Goal: Find specific page/section: Find specific page/section

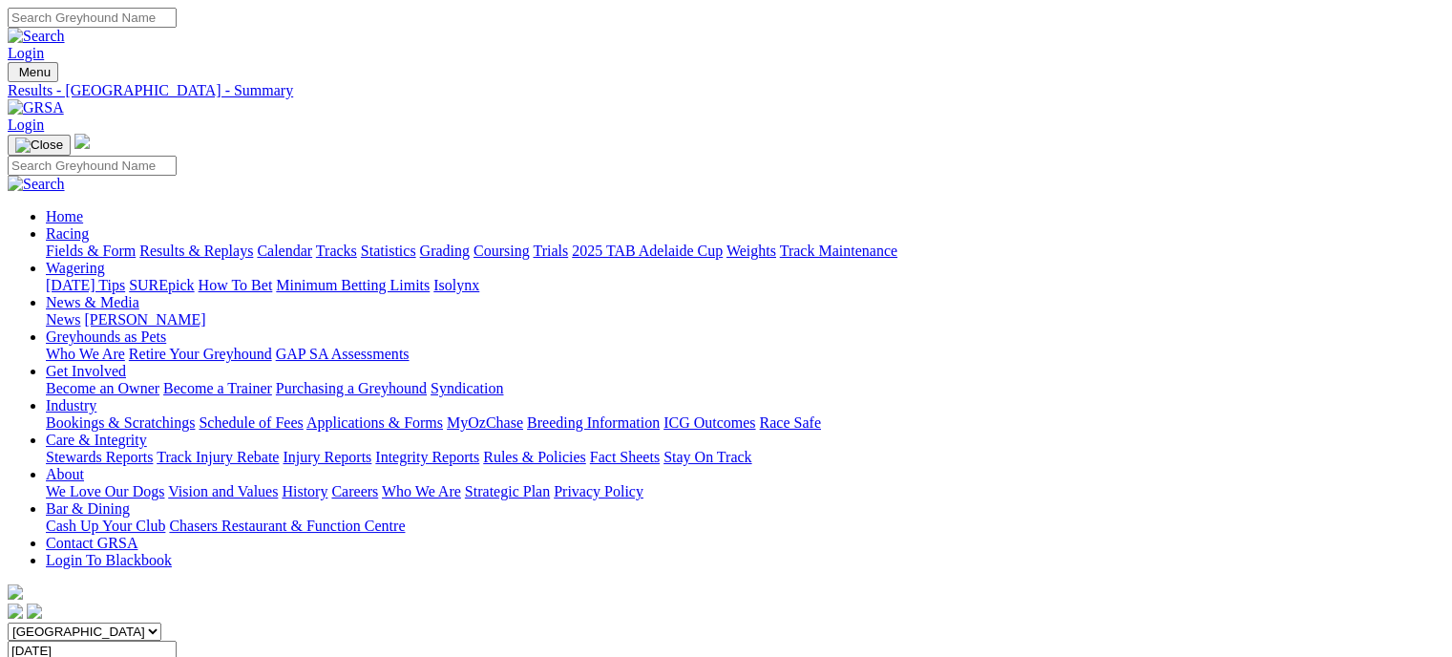
click at [240, 242] on link "Results & Replays" at bounding box center [196, 250] width 114 height 16
click at [312, 242] on link "Calendar" at bounding box center [284, 250] width 55 height 16
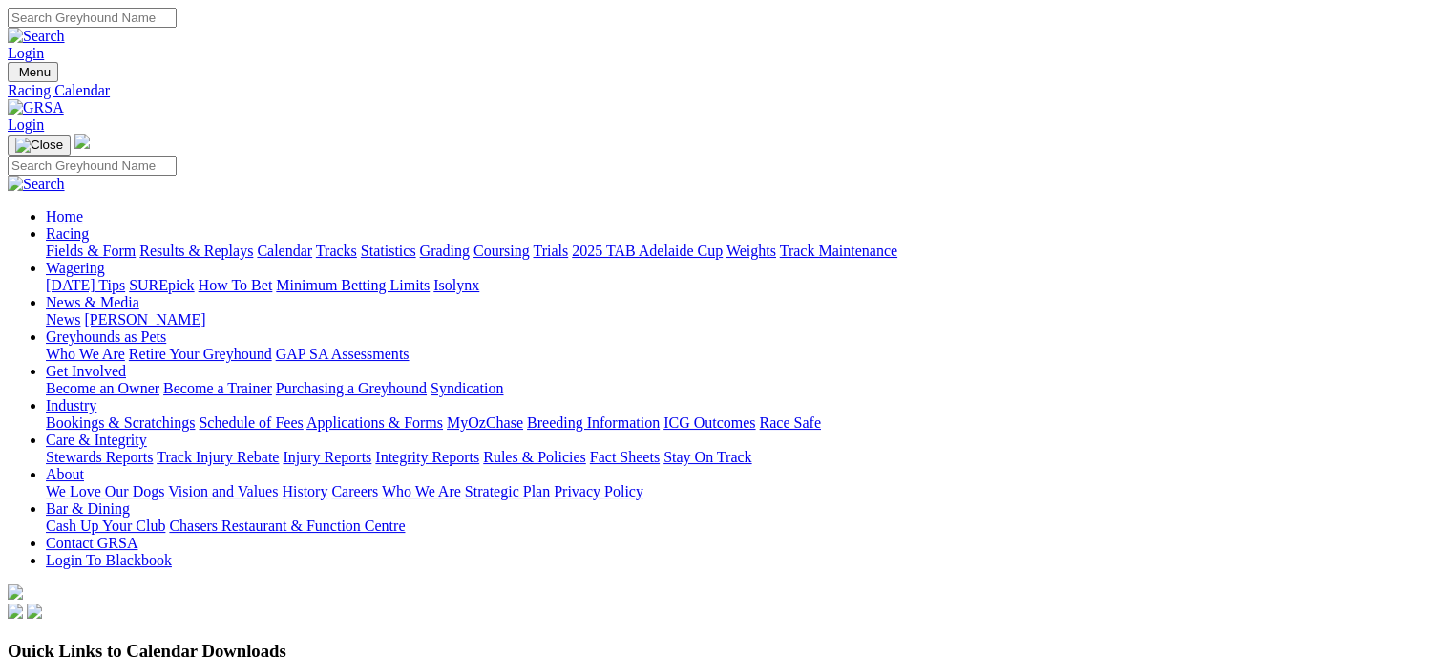
click at [67, 242] on link "Fields & Form" at bounding box center [91, 250] width 90 height 16
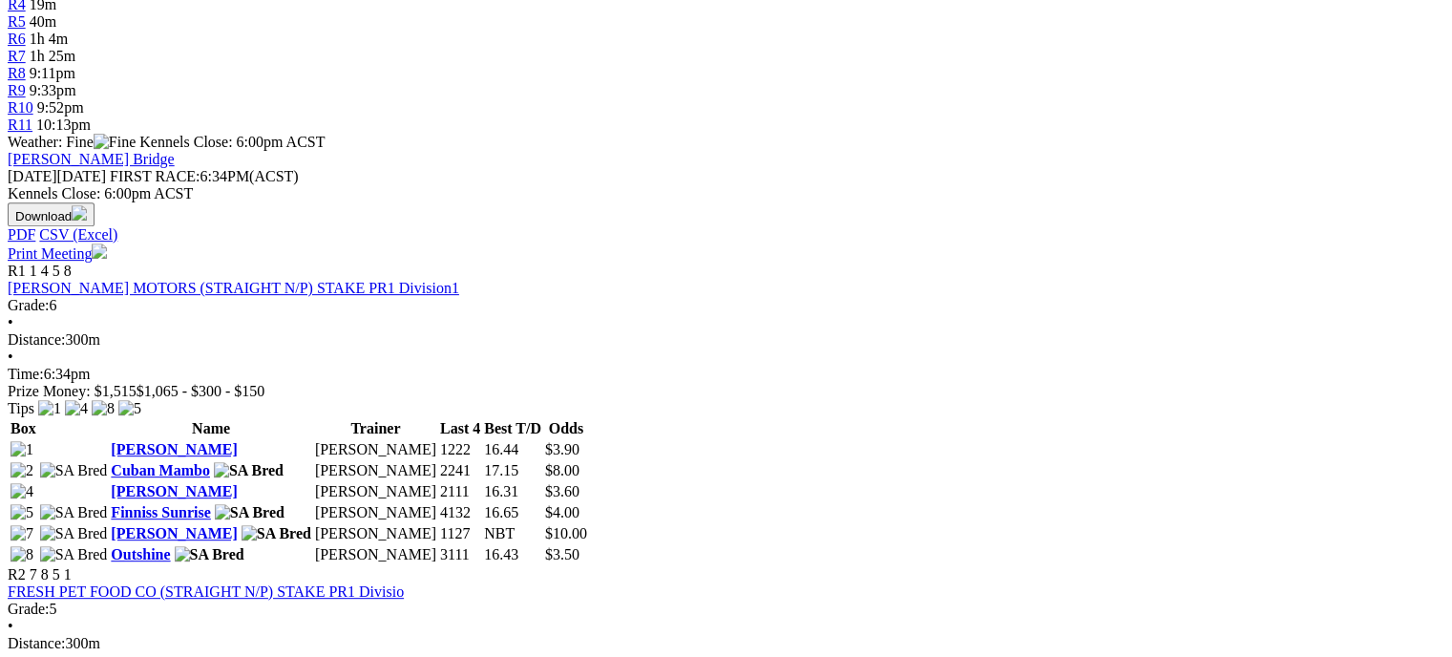
scroll to position [763, 0]
